Goal: Transaction & Acquisition: Purchase product/service

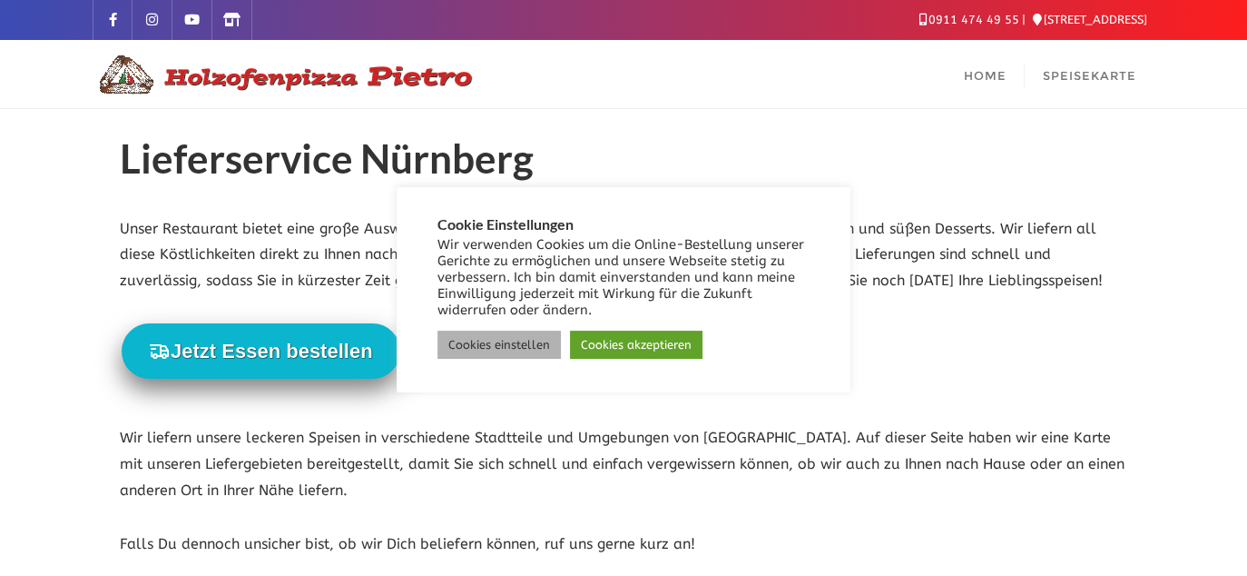
click at [540, 346] on link "Cookies einstellen" at bounding box center [499, 344] width 123 height 28
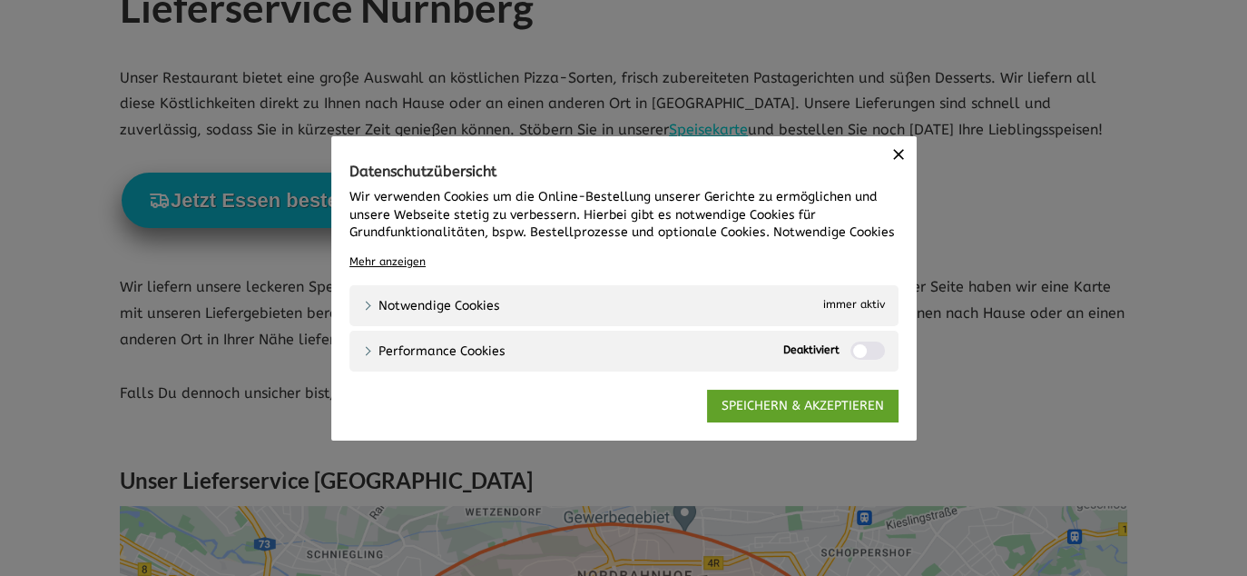
scroll to position [182, 0]
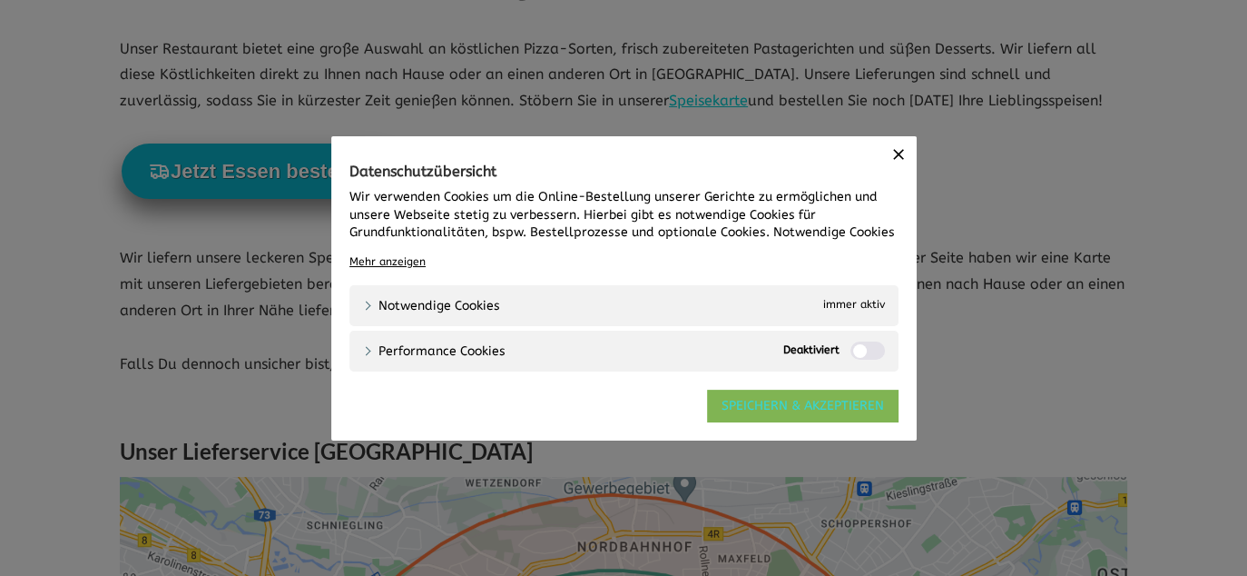
click at [751, 408] on link "SPEICHERN & AKZEPTIEREN" at bounding box center [803, 405] width 192 height 33
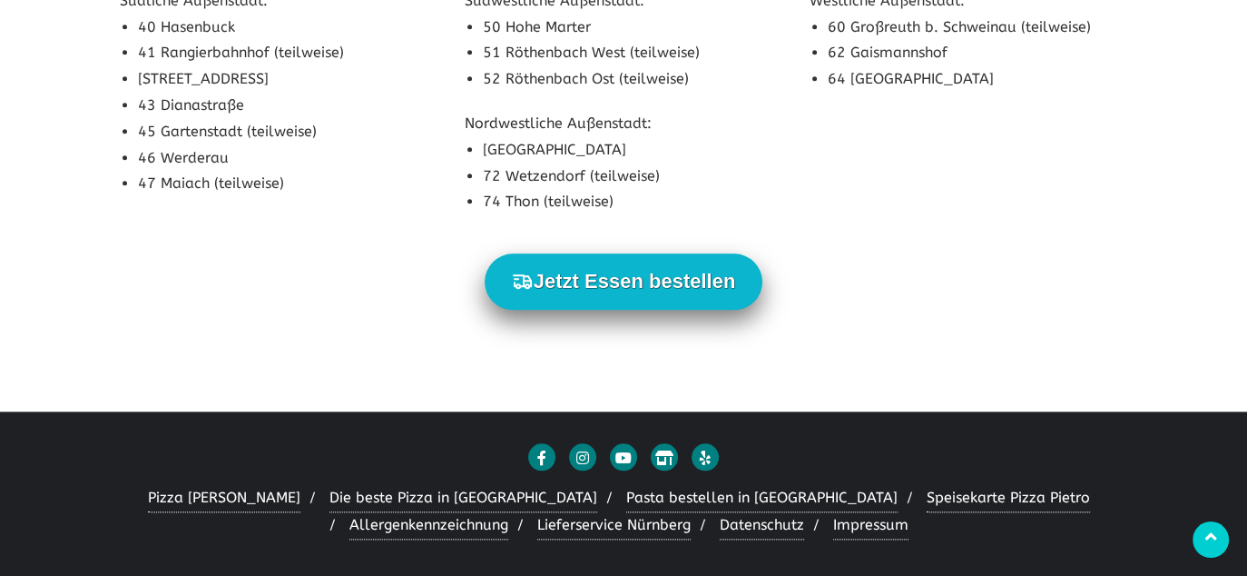
scroll to position [1848, 0]
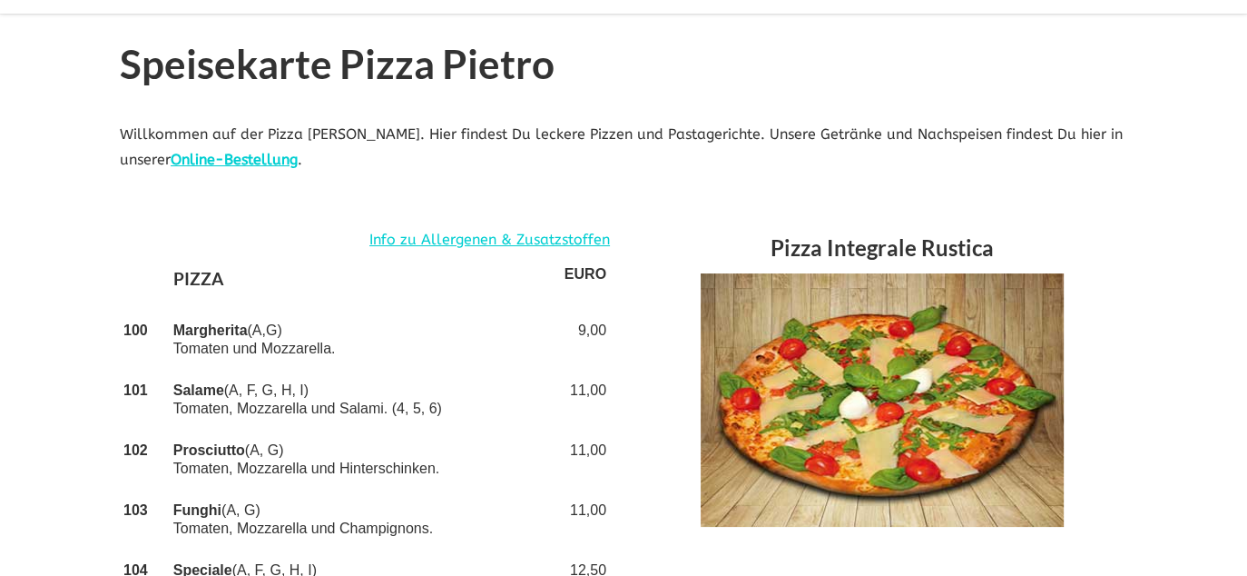
scroll to position [91, 0]
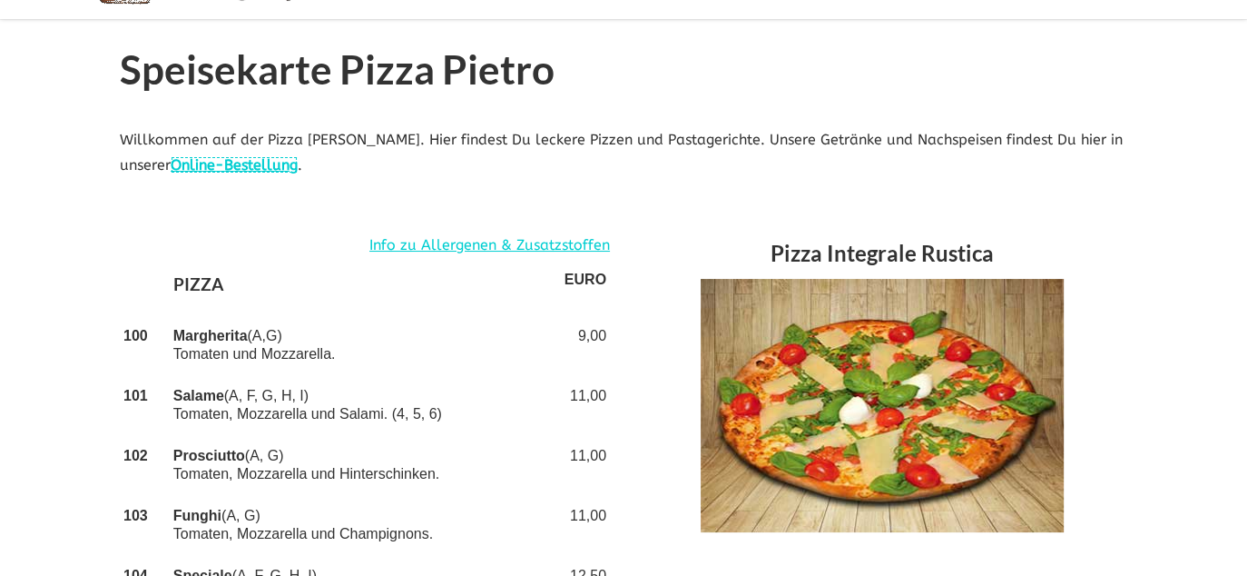
click at [236, 164] on link "Online-Bestellung" at bounding box center [234, 164] width 127 height 17
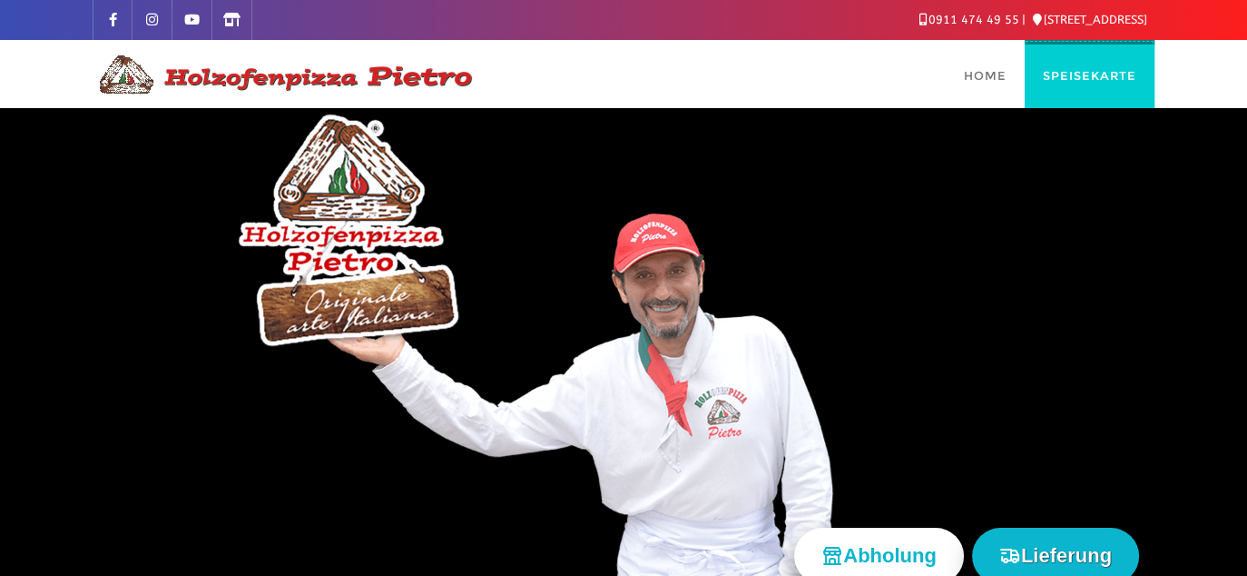
click at [1089, 74] on span "Speisekarte" at bounding box center [1090, 75] width 94 height 15
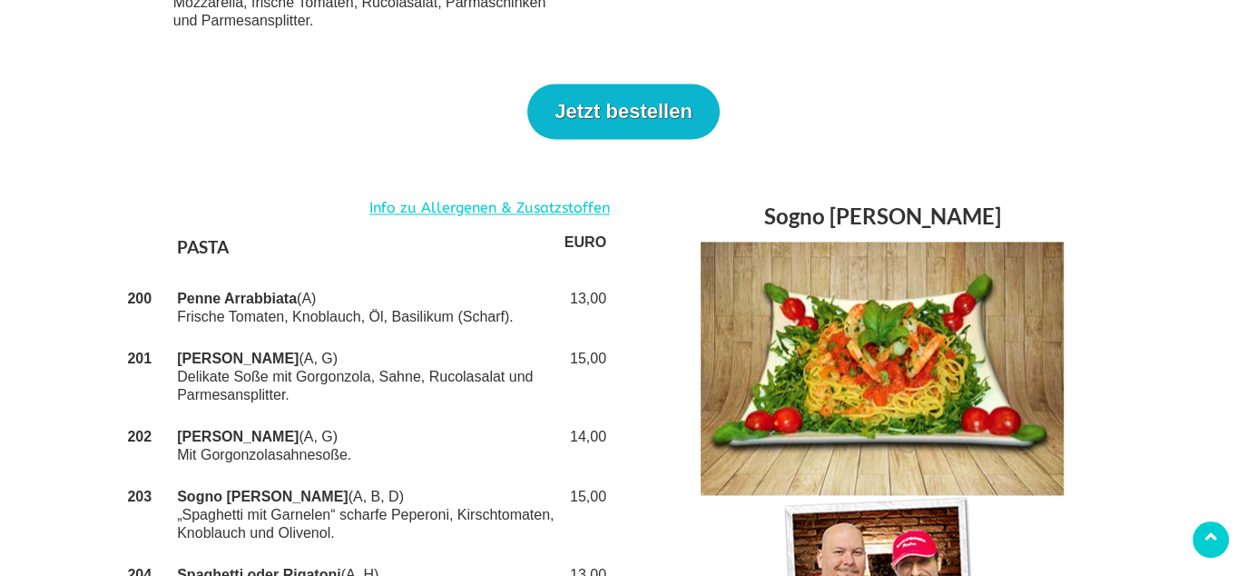
scroll to position [2633, 0]
